Goal: Task Accomplishment & Management: Use online tool/utility

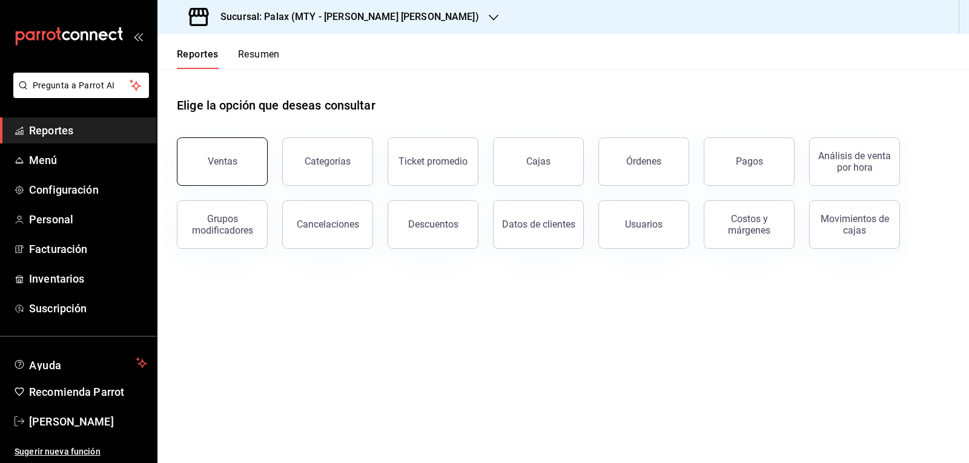
click at [113, 131] on span "Reportes" at bounding box center [88, 130] width 118 height 16
click at [223, 157] on div "Ventas" at bounding box center [223, 162] width 30 height 12
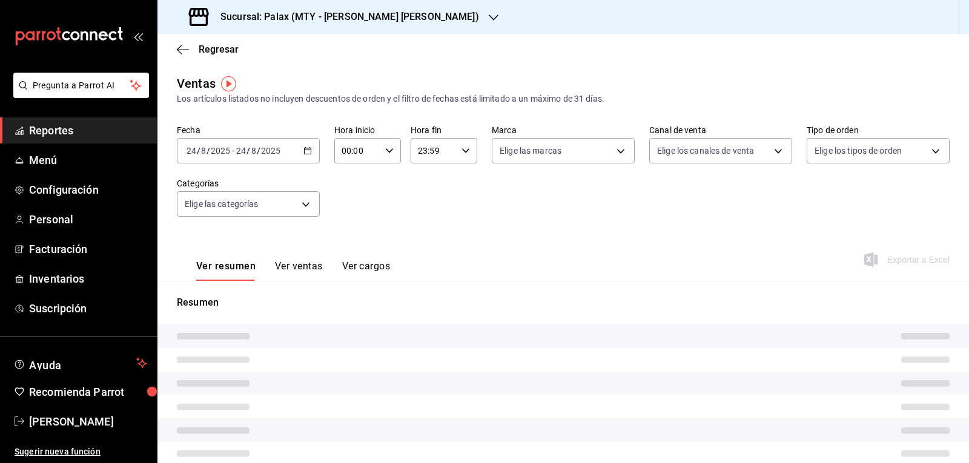
type input "07:00"
type input "23:00"
type input "PARROT,UBER_EATS,RAPPI,DIDI_FOOD,ONLINE"
